Goal: Navigation & Orientation: Find specific page/section

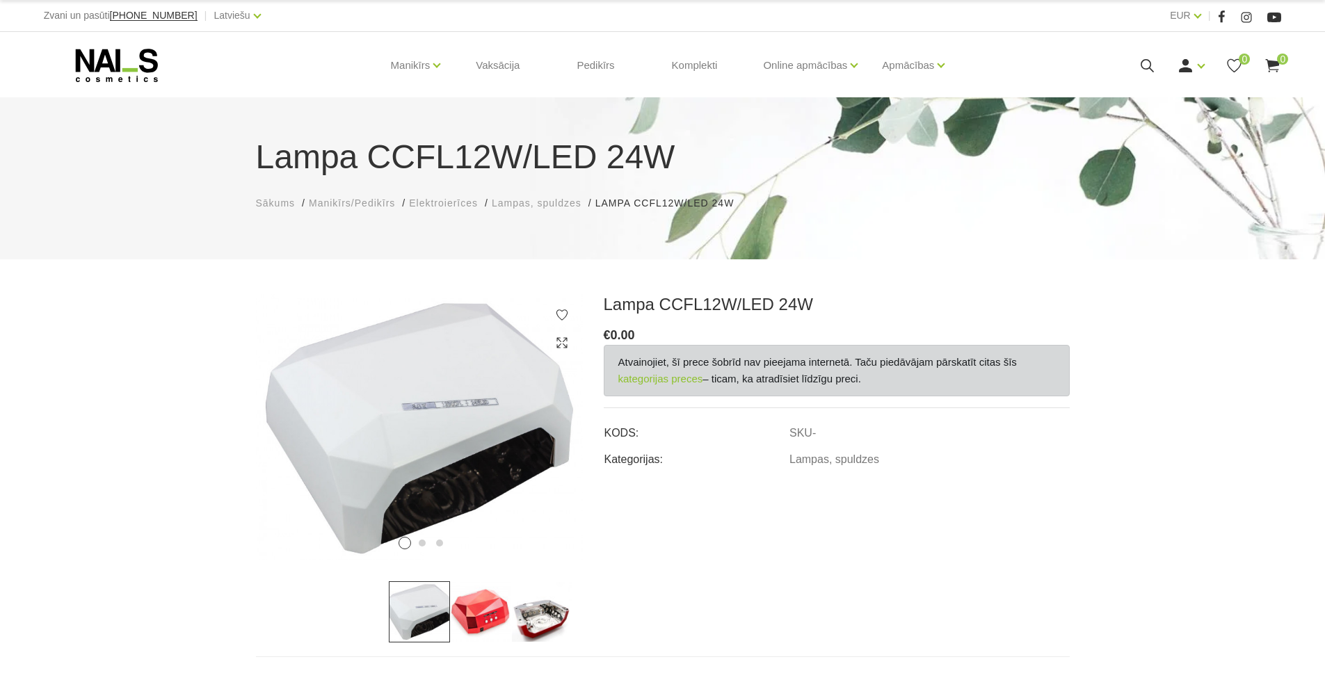
click at [658, 377] on link "kategorijas preces" at bounding box center [660, 379] width 85 height 17
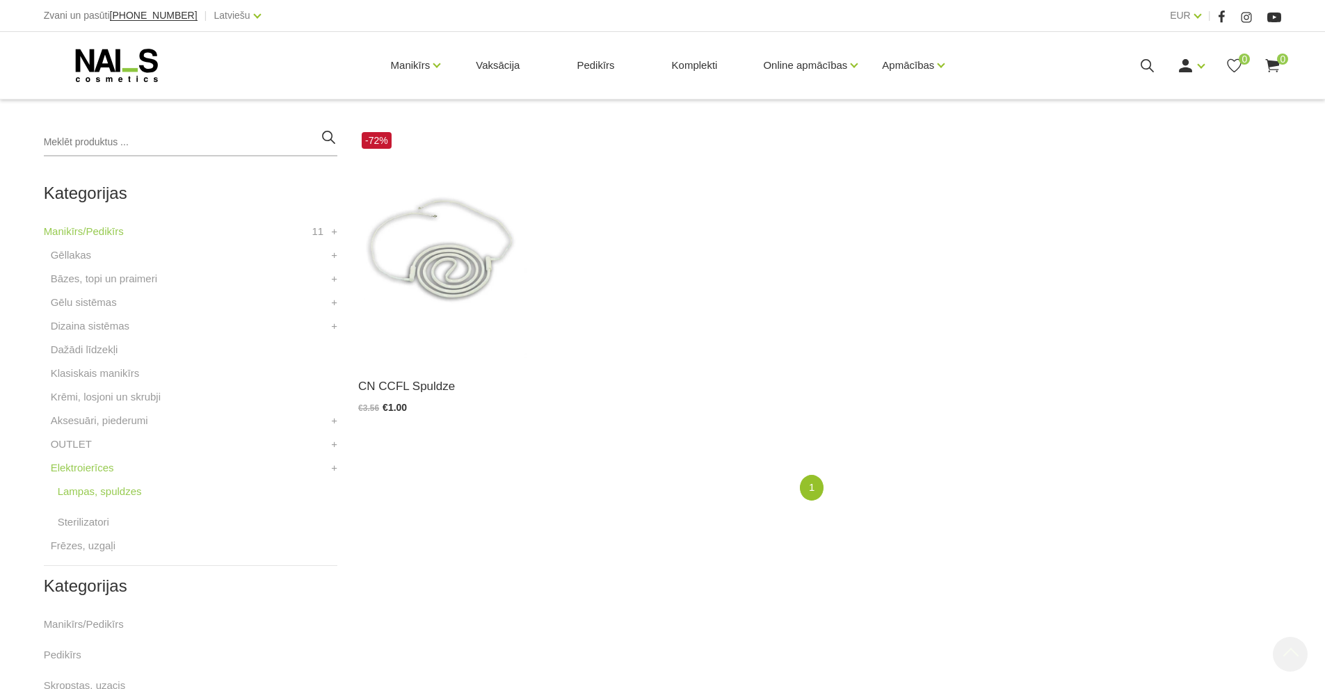
scroll to position [319, 0]
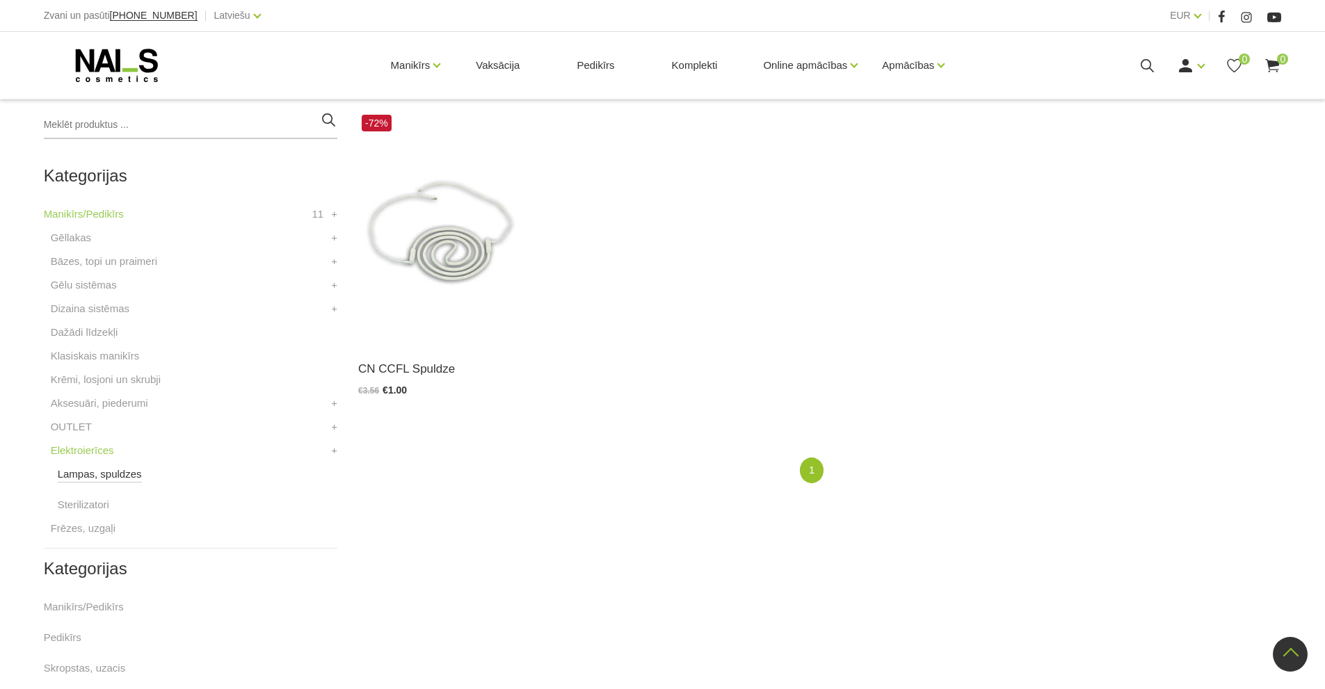
click at [118, 473] on link "Lampas, spuldzes" at bounding box center [100, 474] width 84 height 17
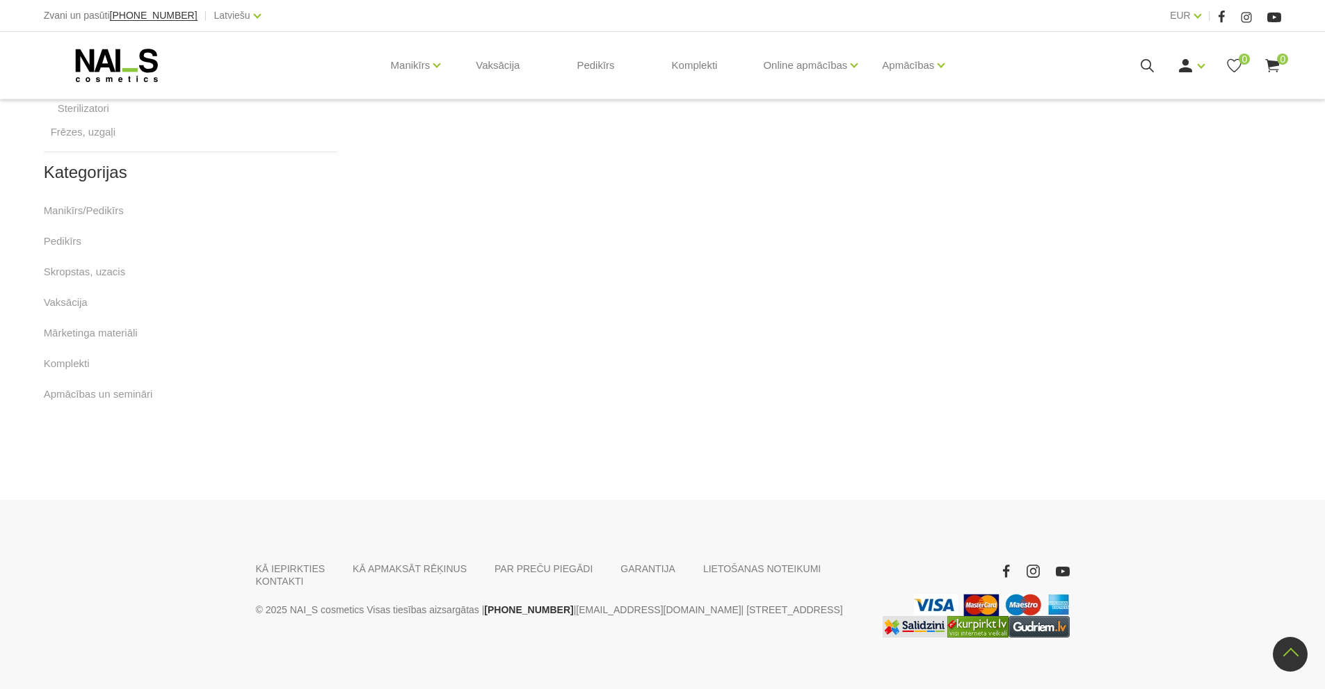
scroll to position [716, 0]
